Goal: Information Seeking & Learning: Check status

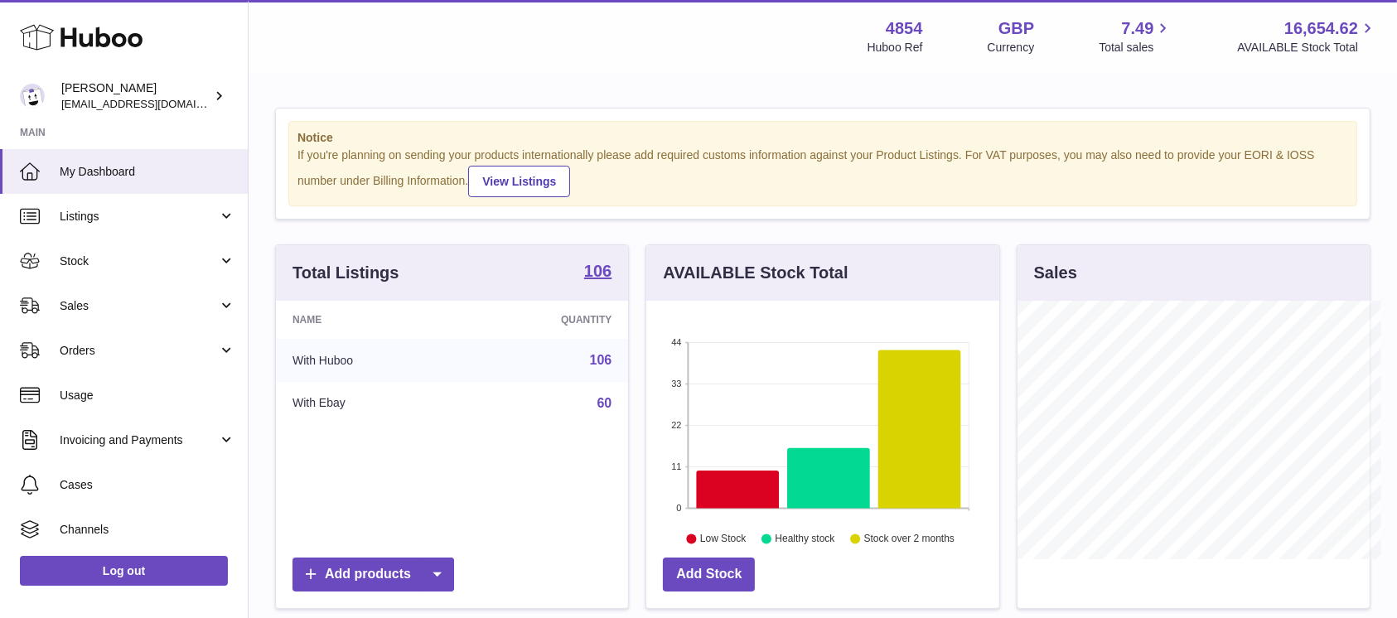
scroll to position [259, 352]
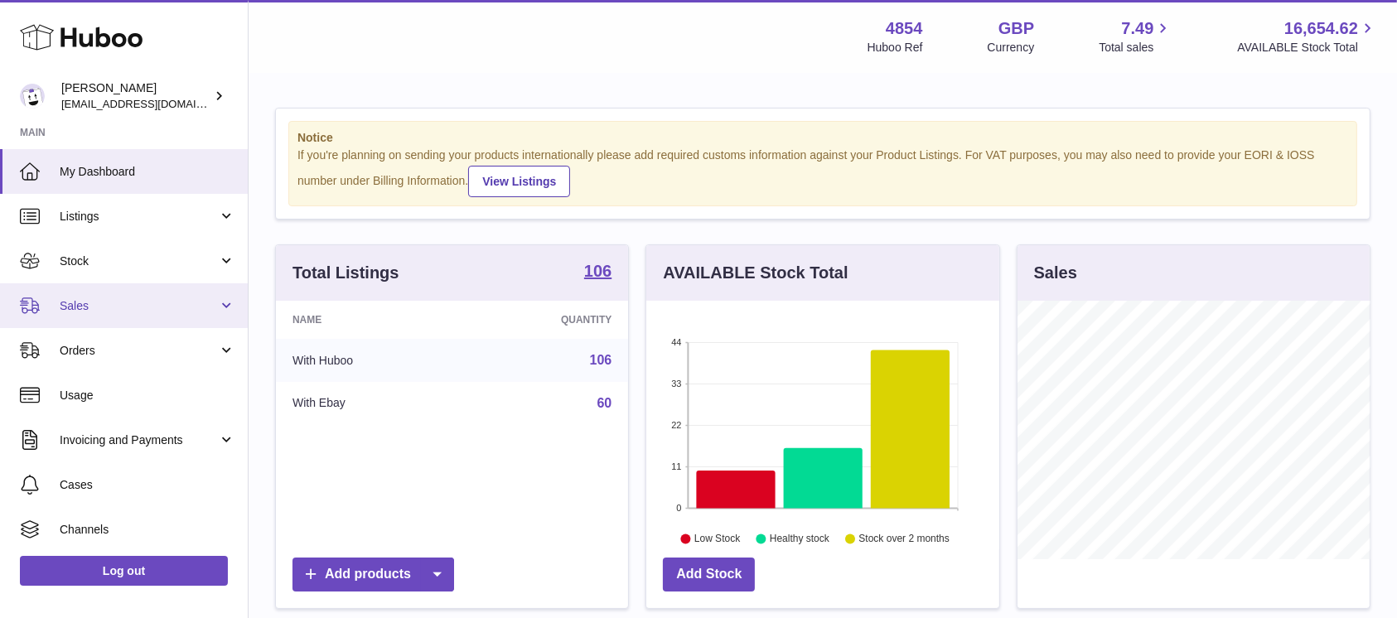
click at [112, 319] on link "Sales" at bounding box center [124, 305] width 248 height 45
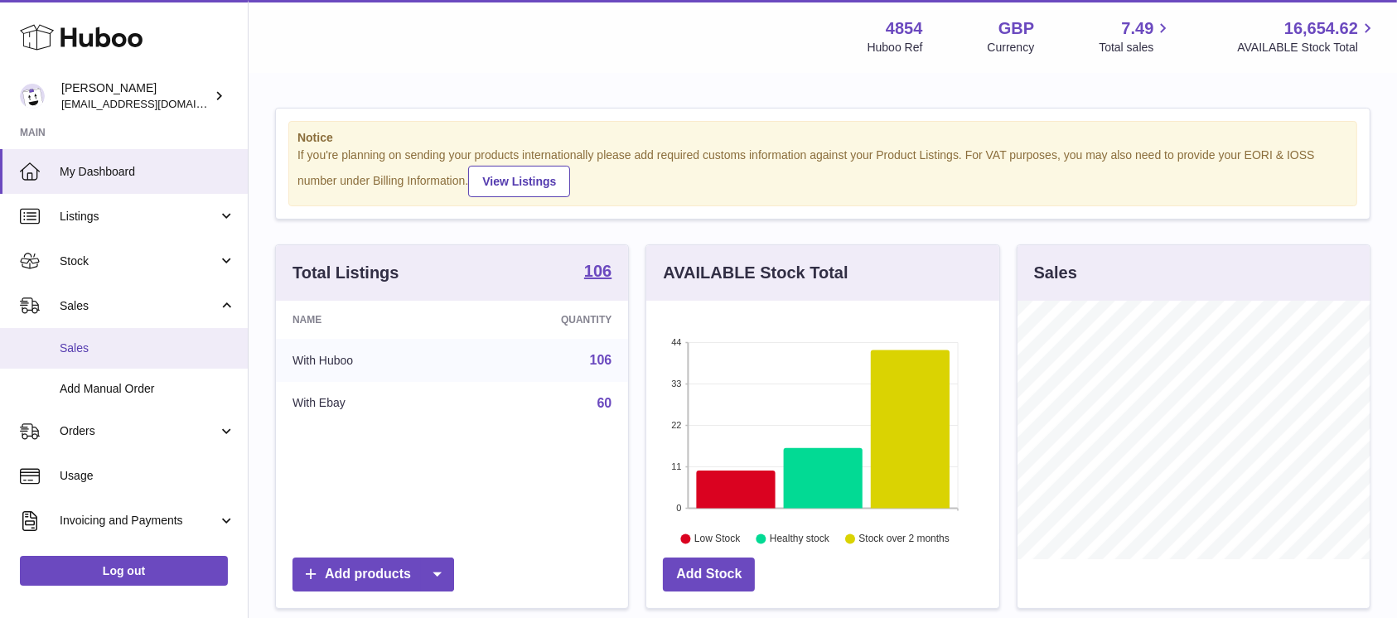
click at [110, 344] on span "Sales" at bounding box center [148, 349] width 176 height 16
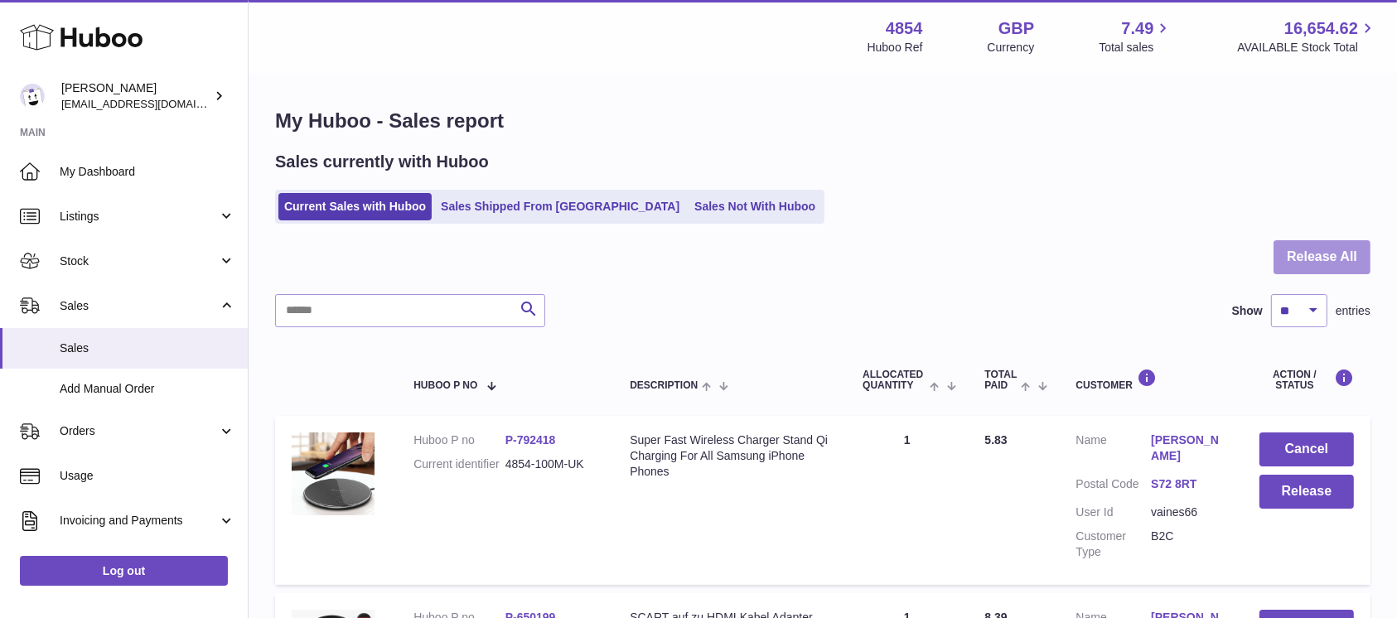
click at [1289, 258] on button "Release All" at bounding box center [1322, 257] width 97 height 34
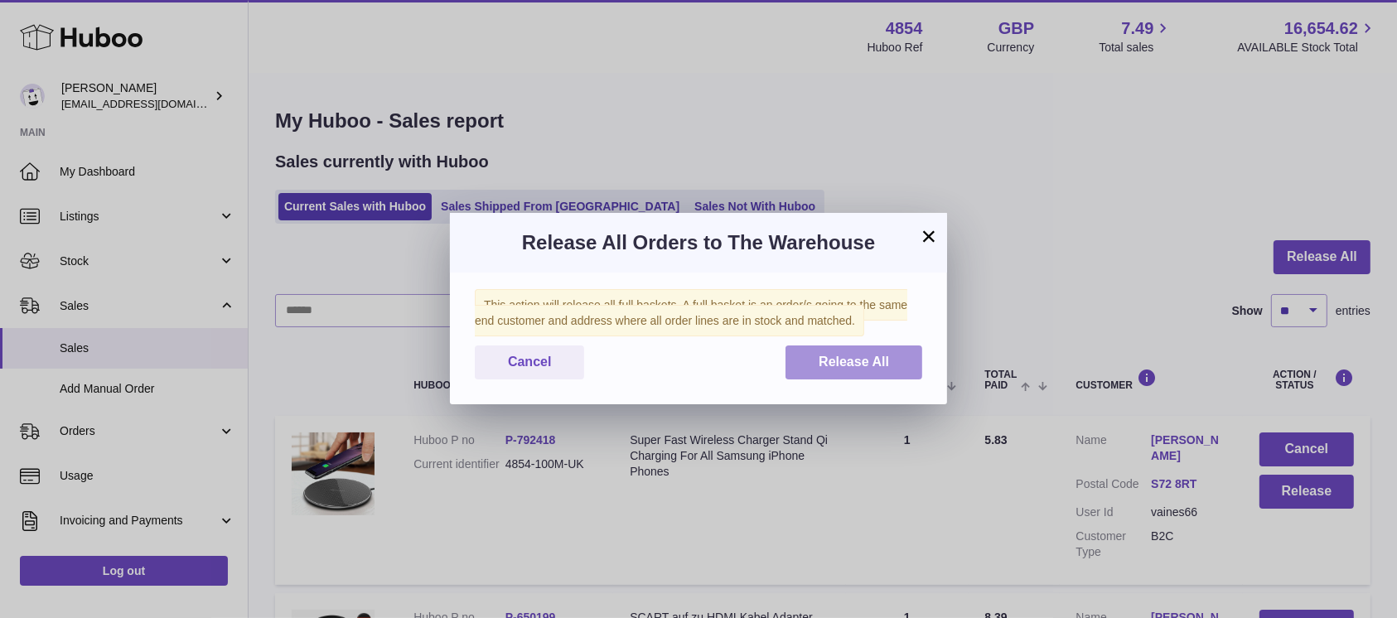
click at [894, 354] on button "Release All" at bounding box center [854, 363] width 137 height 34
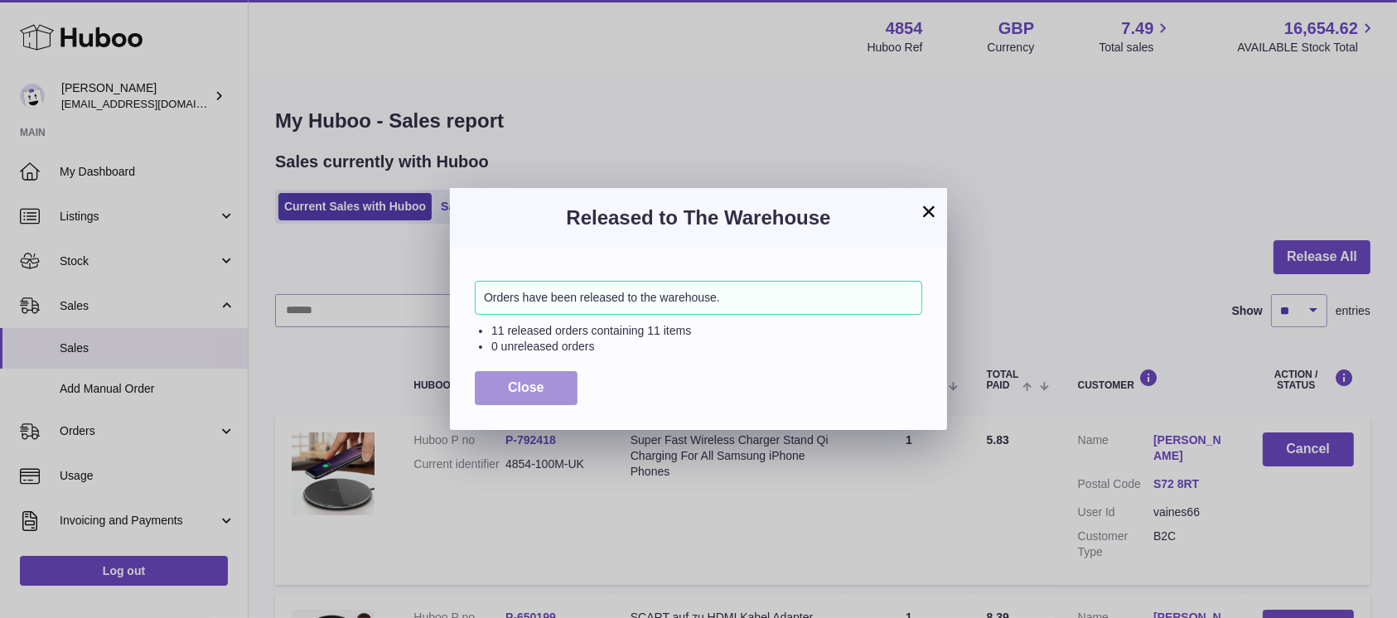
click at [518, 382] on span "Close" at bounding box center [526, 387] width 36 height 14
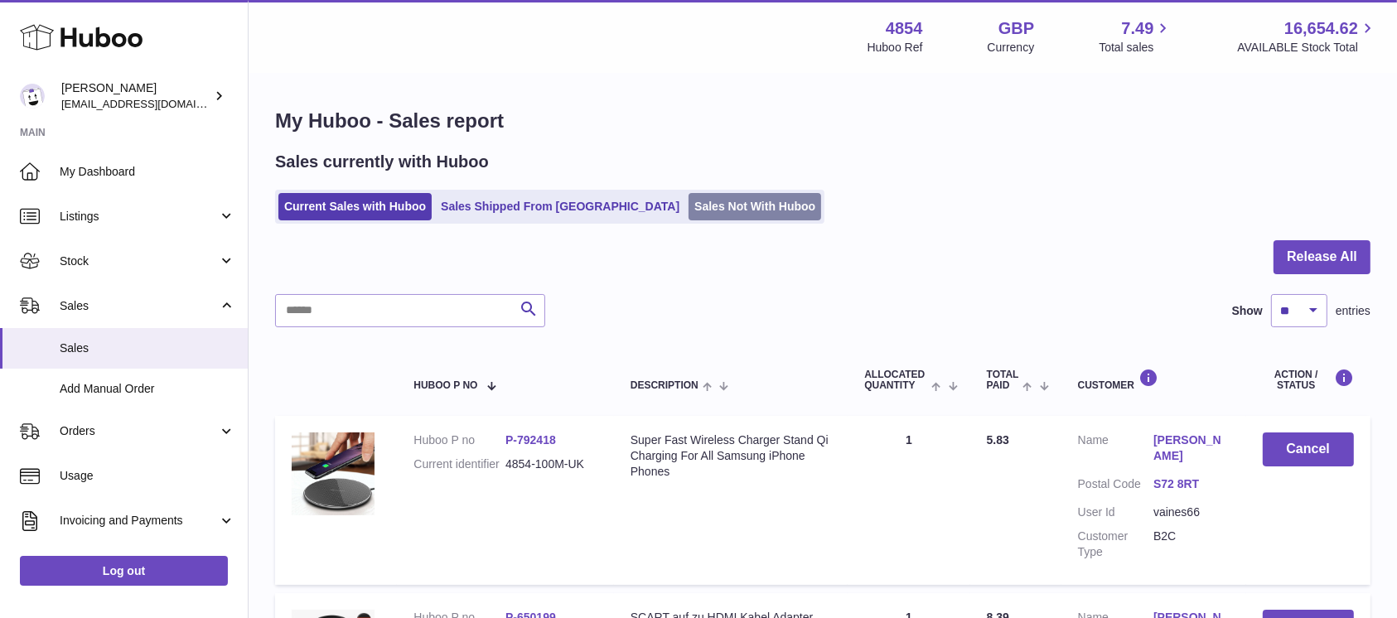
click at [689, 206] on link "Sales Not With Huboo" at bounding box center [755, 206] width 133 height 27
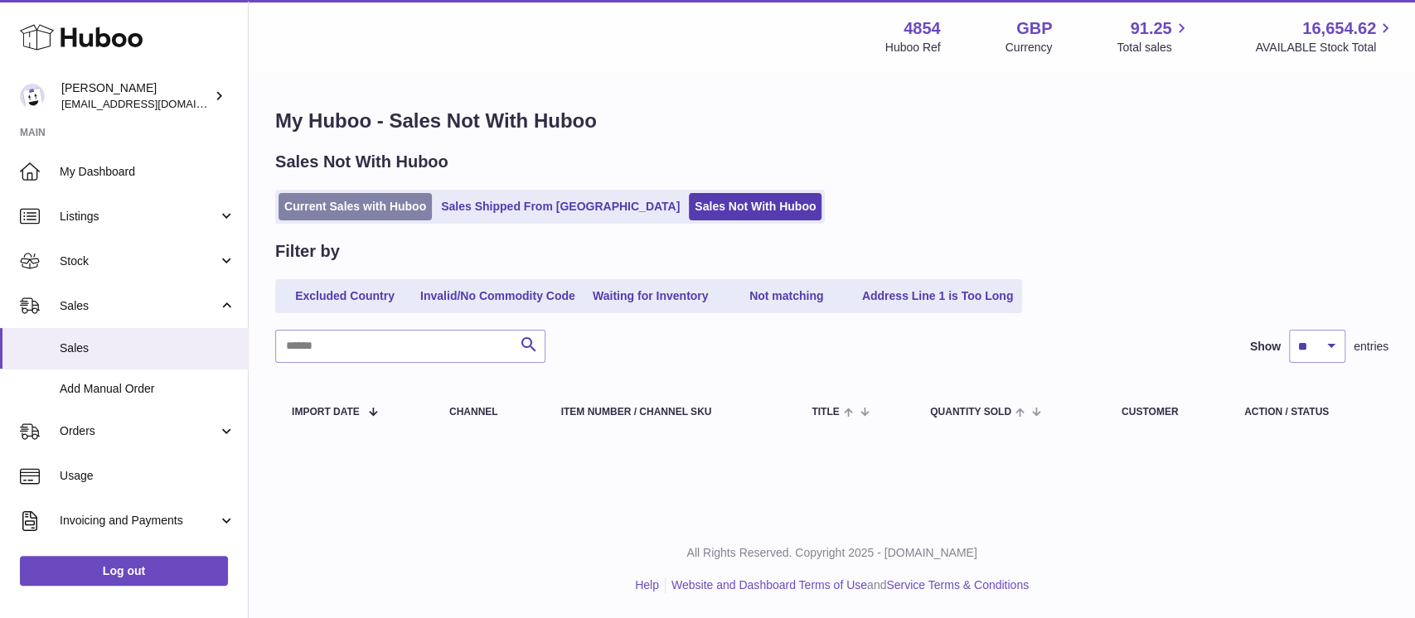
drag, startPoint x: 369, startPoint y: 182, endPoint x: 370, endPoint y: 195, distance: 12.5
click at [369, 184] on div "Sales Not With Huboo Current Sales with Huboo Sales Shipped From Huboo Sales No…" at bounding box center [831, 187] width 1113 height 73
click at [370, 195] on link "Current Sales with Huboo" at bounding box center [354, 206] width 153 height 27
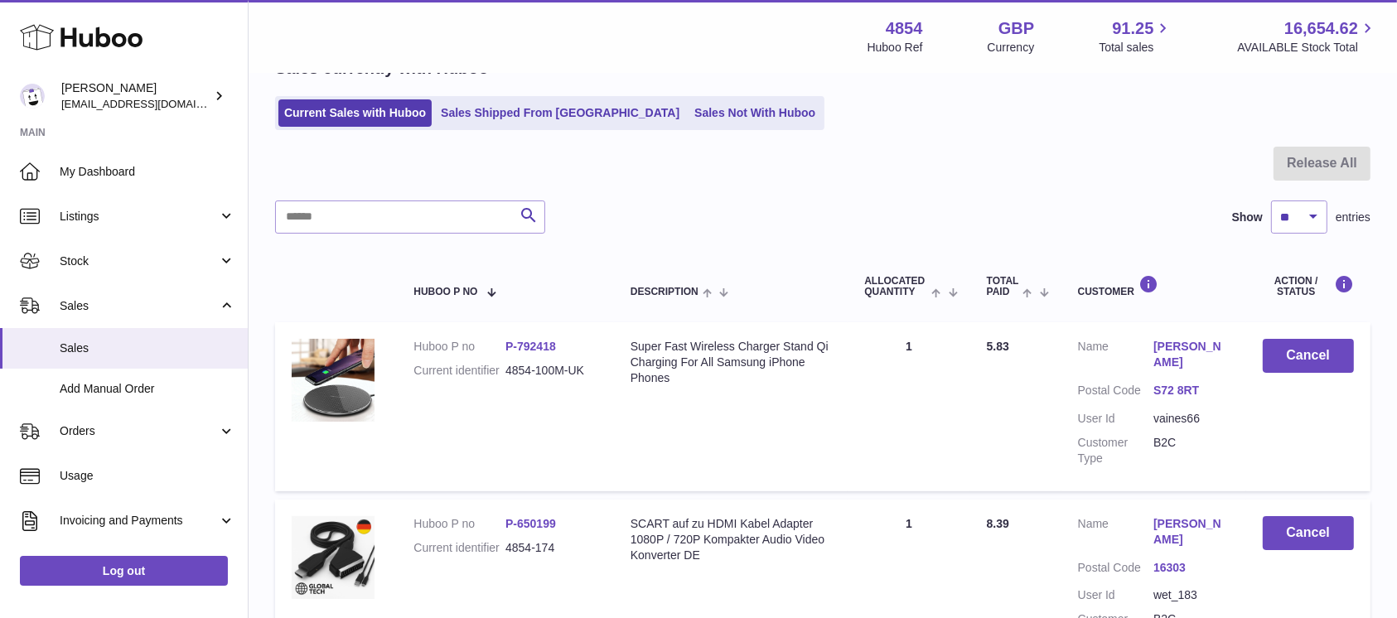
scroll to position [332, 0]
